Goal: Go to known website: Access a specific website the user already knows

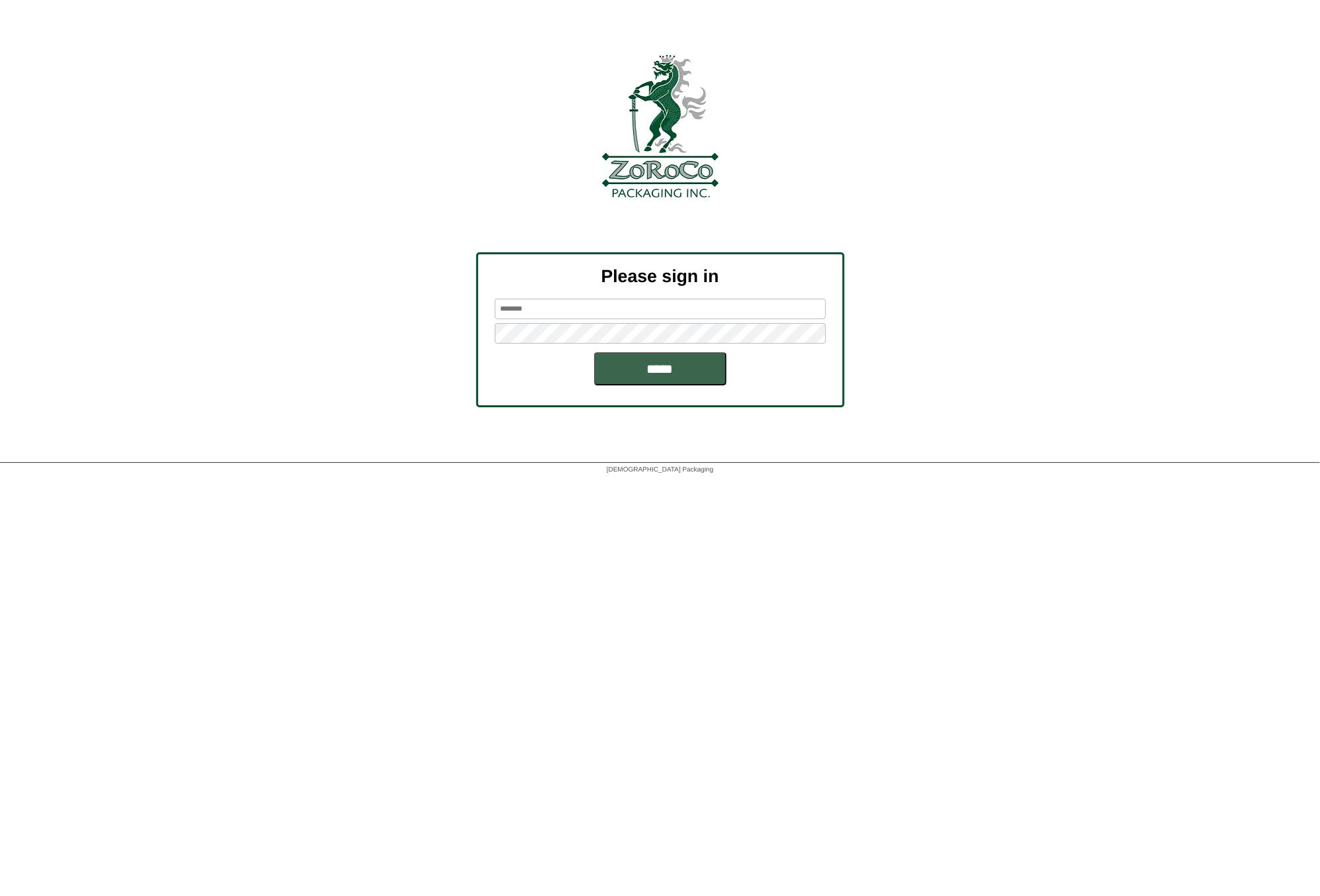
click at [532, 299] on input "text" at bounding box center [660, 309] width 331 height 20
type input "********"
click at [638, 366] on input "*****" at bounding box center [660, 368] width 132 height 33
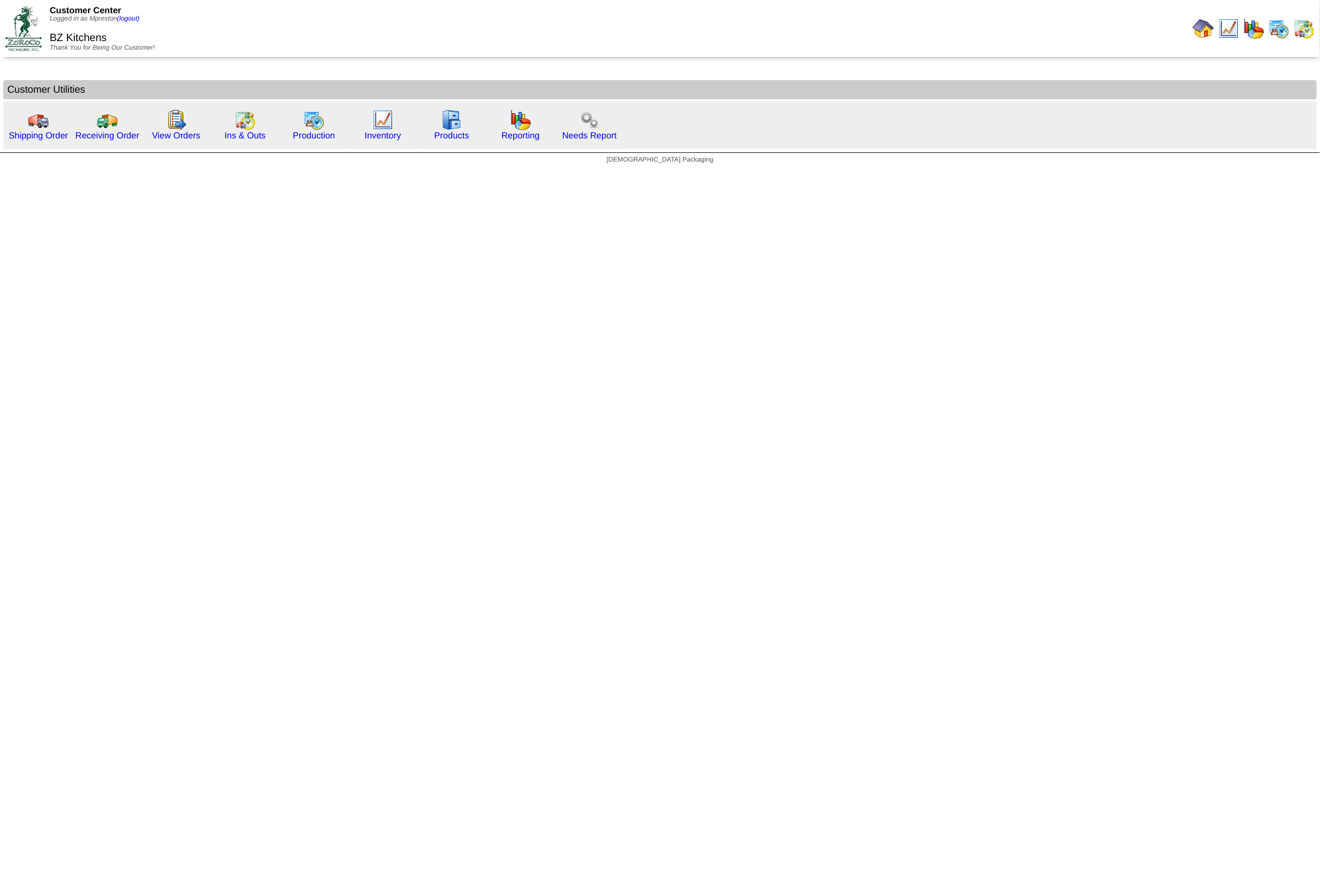
click at [1280, 31] on img at bounding box center [1279, 29] width 21 height 21
